Goal: Task Accomplishment & Management: Complete application form

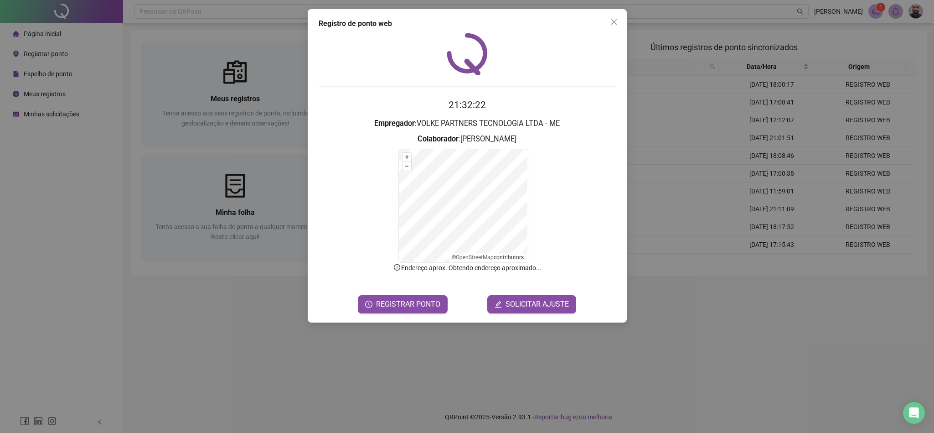
click at [539, 181] on form "+ – ⇧ › © OpenStreetMap contributors." at bounding box center [467, 206] width 297 height 114
click at [553, 309] on span "SOLICITAR AJUSTE" at bounding box center [537, 304] width 63 height 11
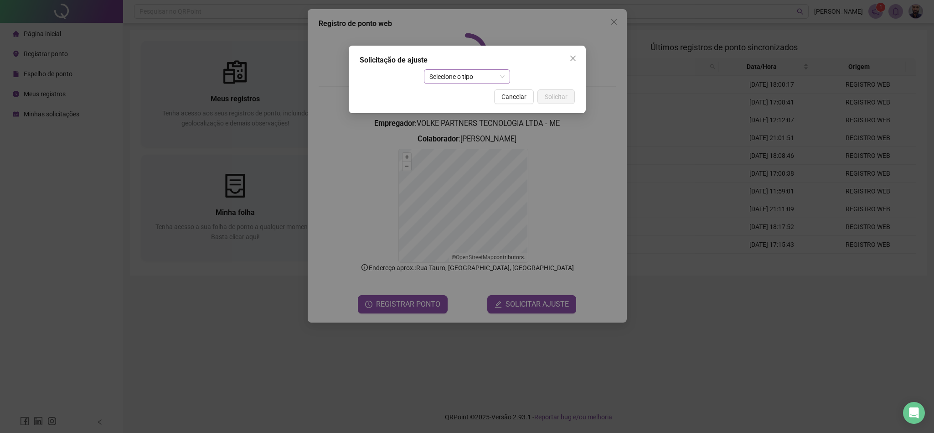
click at [475, 77] on span "Selecione o tipo" at bounding box center [466, 77] width 75 height 14
click at [476, 96] on div "Ajuste manual" at bounding box center [467, 95] width 72 height 10
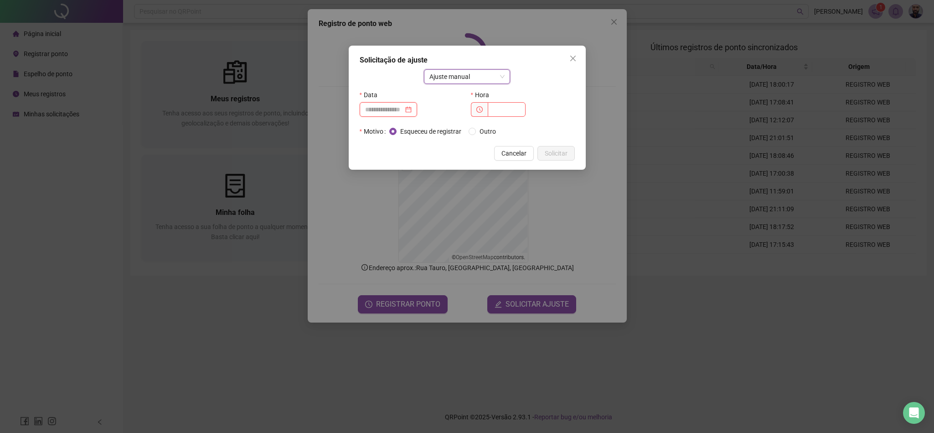
click at [403, 108] on input at bounding box center [384, 109] width 38 height 10
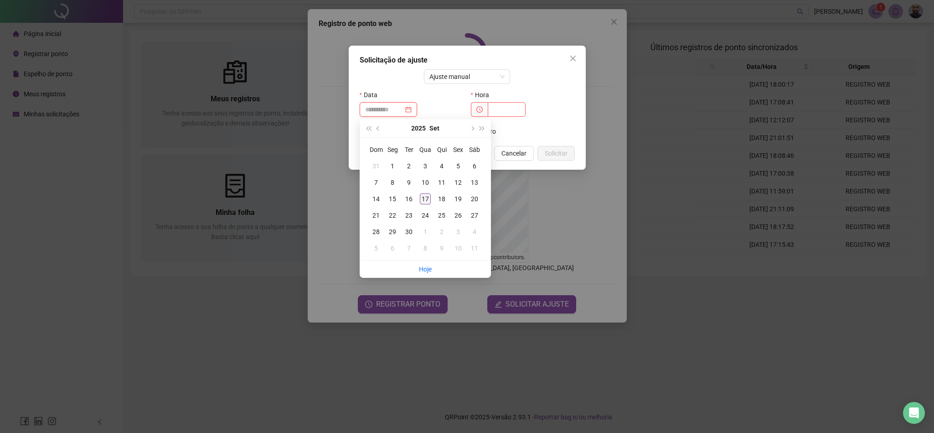
type input "**********"
click at [426, 200] on div "17" at bounding box center [425, 198] width 11 height 11
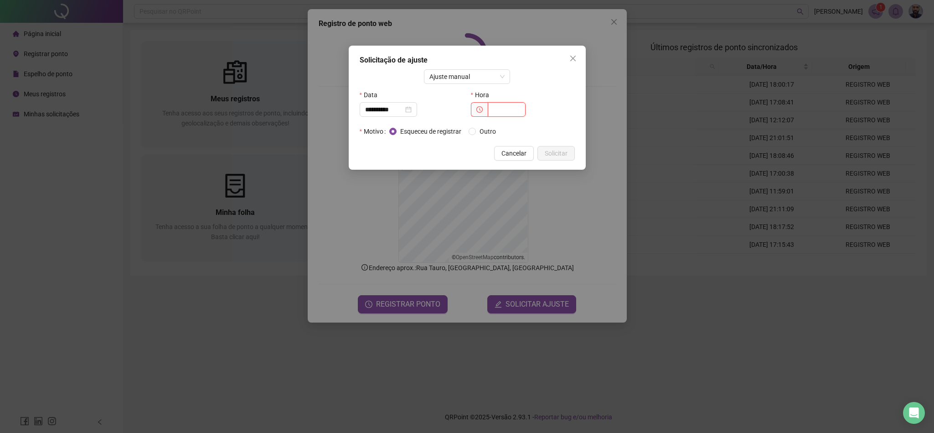
click at [499, 111] on input "text" at bounding box center [507, 109] width 38 height 15
type input "*****"
click at [546, 151] on span "Solicitar" at bounding box center [556, 153] width 23 height 10
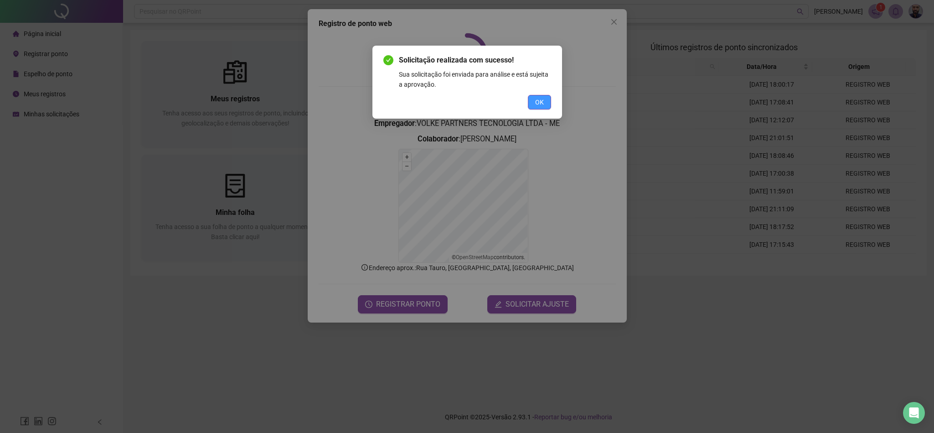
click at [536, 107] on button "OK" at bounding box center [539, 102] width 23 height 15
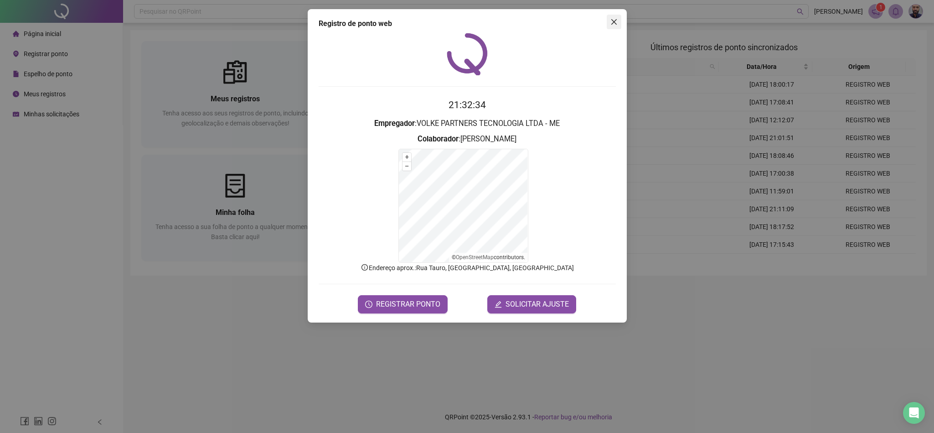
click at [613, 21] on icon "close" at bounding box center [613, 21] width 5 height 5
